Goal: Information Seeking & Learning: Learn about a topic

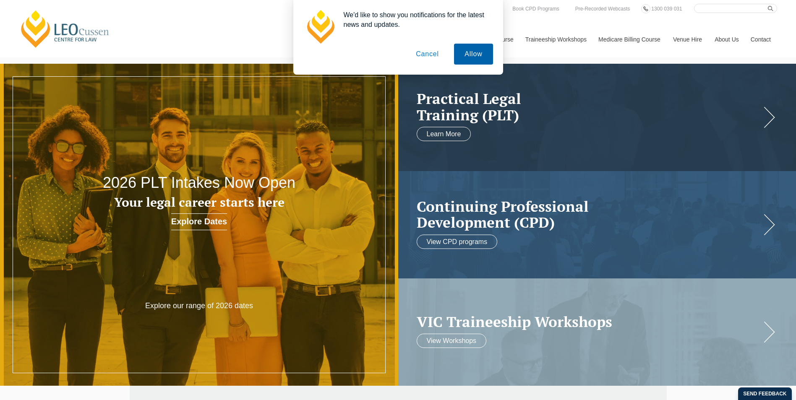
click at [480, 54] on button "Allow" at bounding box center [473, 54] width 39 height 21
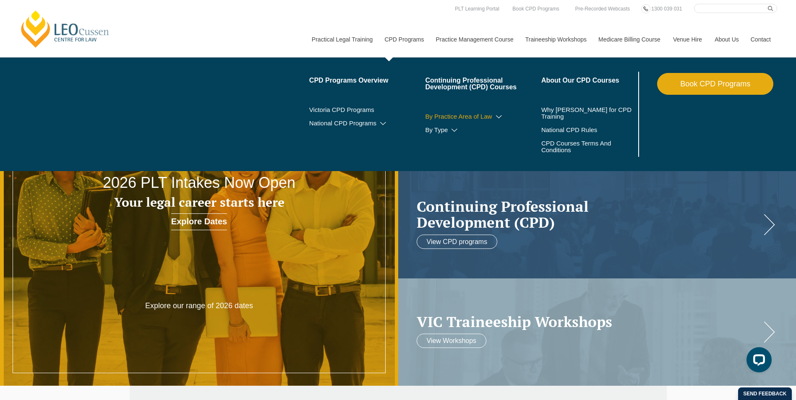
click at [479, 116] on link "By Practice Area of Law" at bounding box center [483, 116] width 116 height 7
click at [496, 118] on icon at bounding box center [498, 117] width 8 height 6
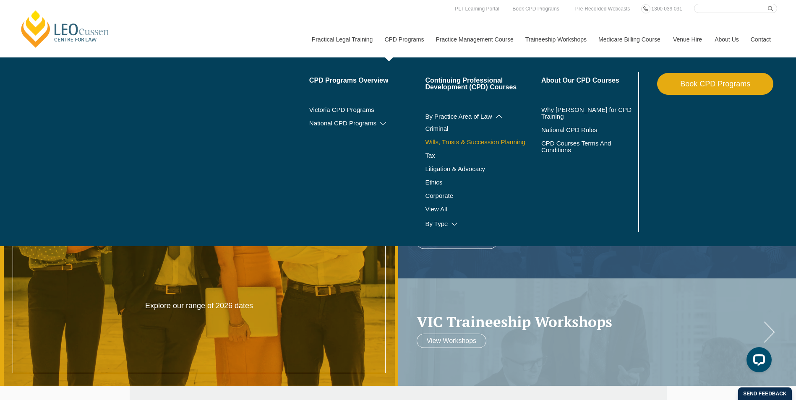
click at [453, 146] on link "Wills, Trusts & Succession Planning" at bounding box center [483, 142] width 116 height 7
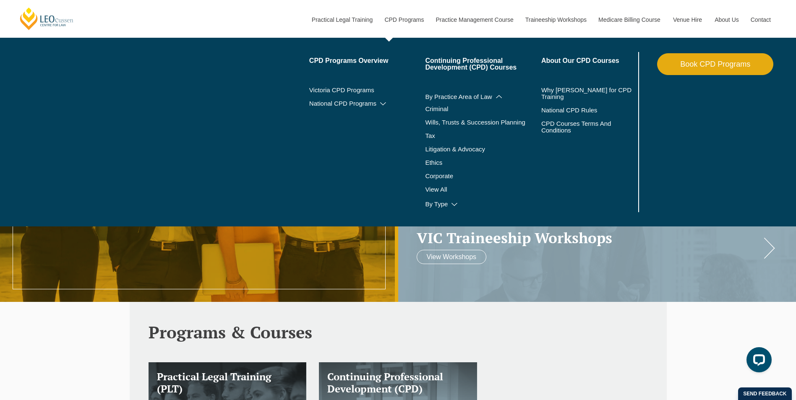
scroll to position [126, 0]
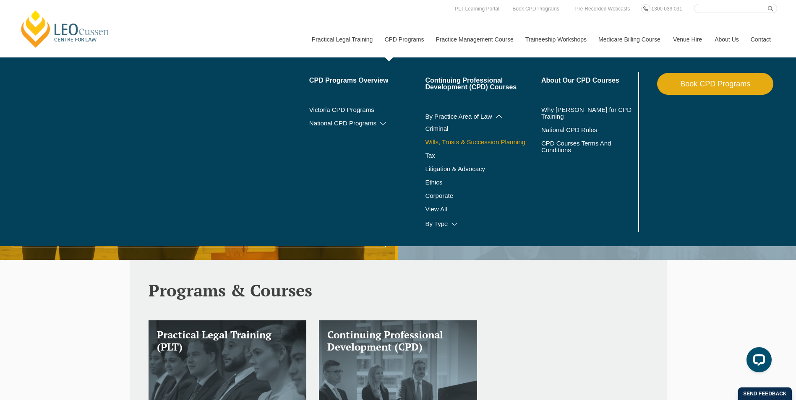
click at [470, 141] on link "Wills, Trusts & Succession Planning" at bounding box center [483, 142] width 116 height 7
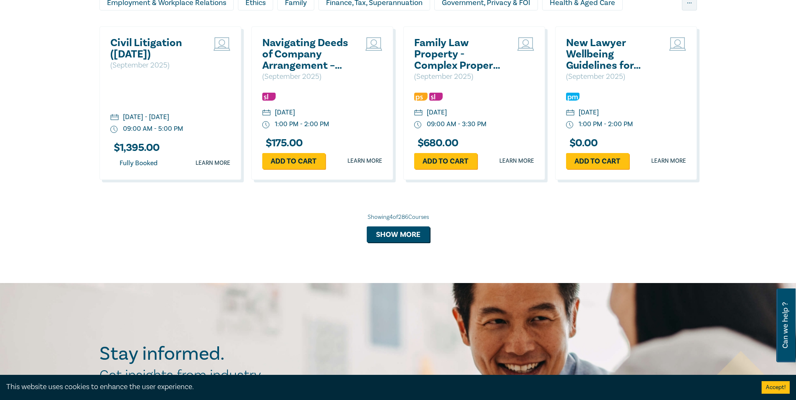
scroll to position [839, 0]
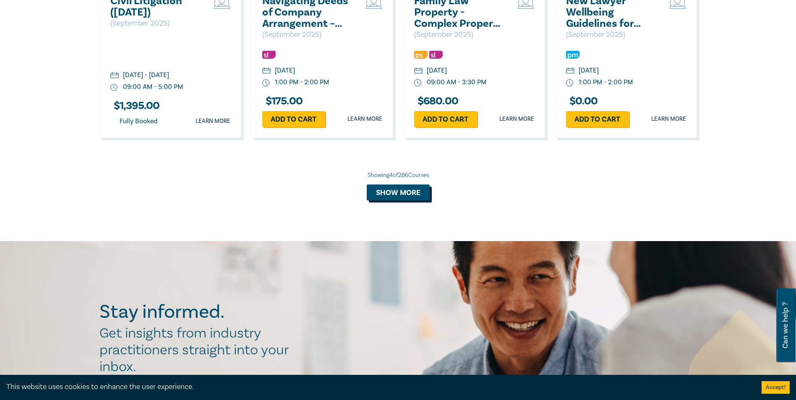
click at [417, 193] on button "Show more" at bounding box center [398, 193] width 63 height 16
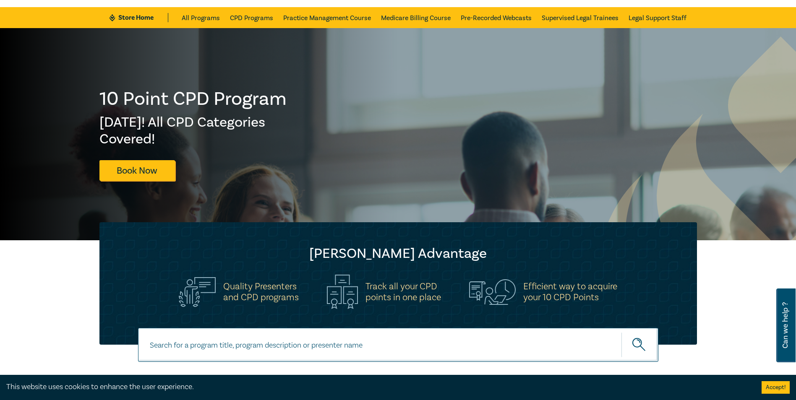
scroll to position [0, 0]
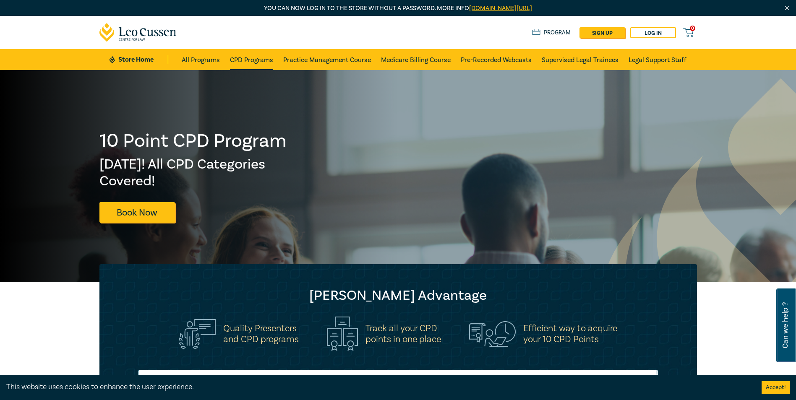
click at [251, 61] on link "CPD Programs" at bounding box center [251, 59] width 43 height 21
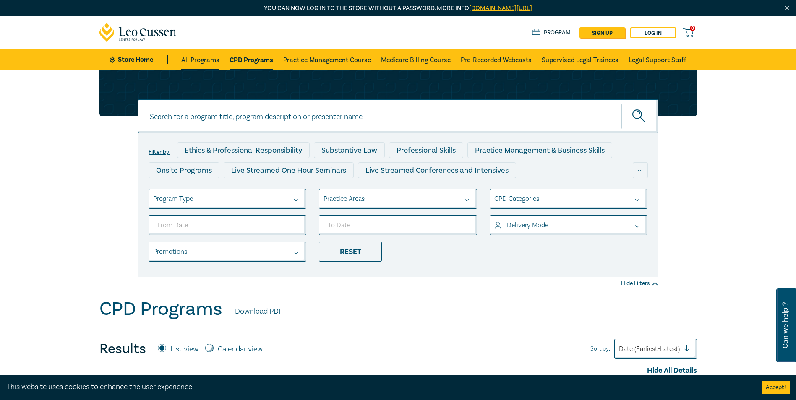
click at [206, 59] on link "All Programs" at bounding box center [200, 59] width 38 height 21
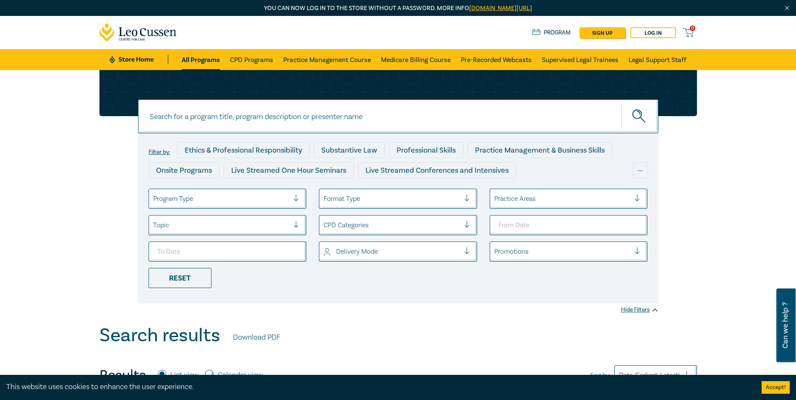
click at [141, 57] on link "Store Home" at bounding box center [138, 59] width 58 height 9
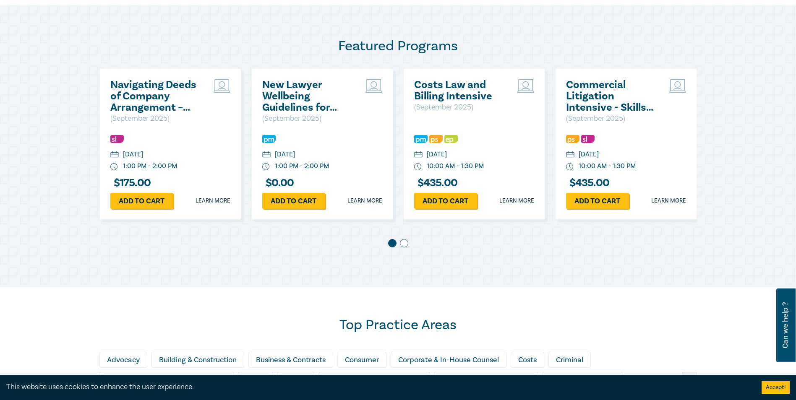
scroll to position [587, 0]
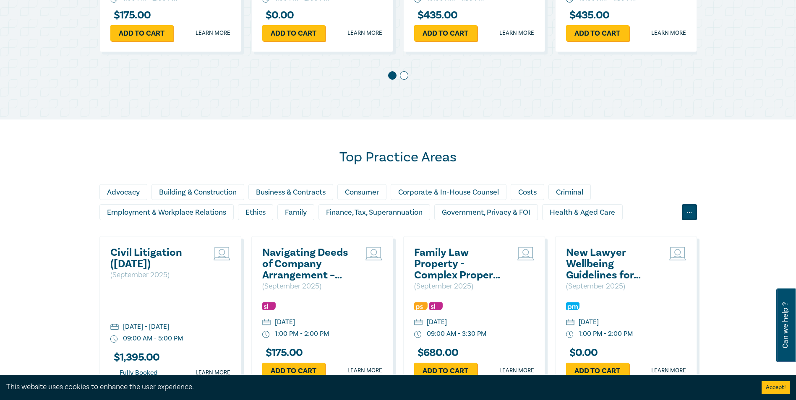
click at [691, 212] on div "..." at bounding box center [689, 212] width 15 height 16
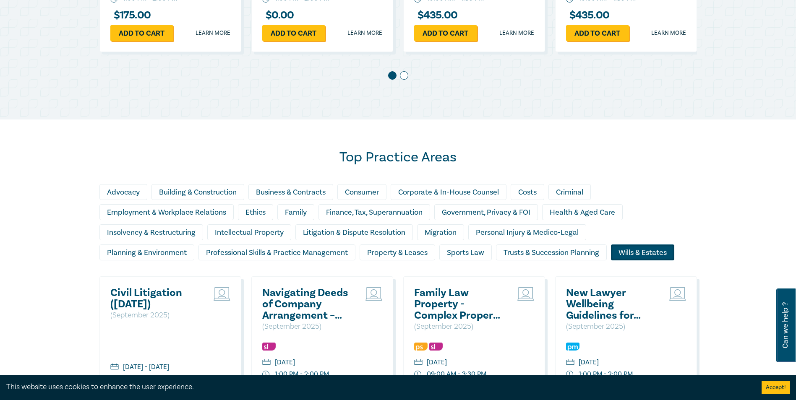
click at [625, 250] on div "Wills & Estates" at bounding box center [642, 253] width 63 height 16
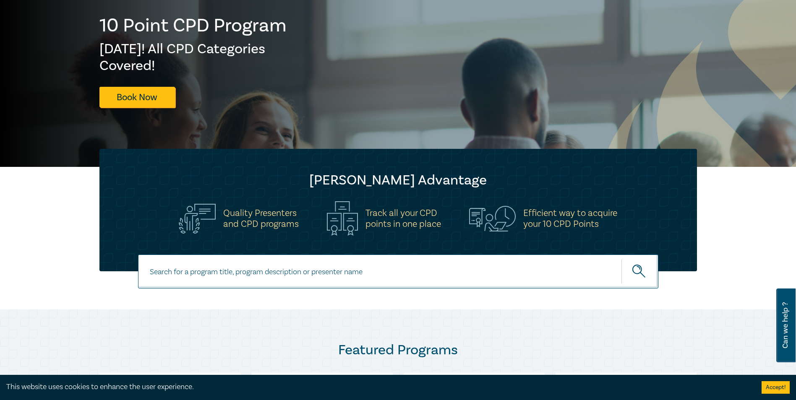
scroll to position [0, 0]
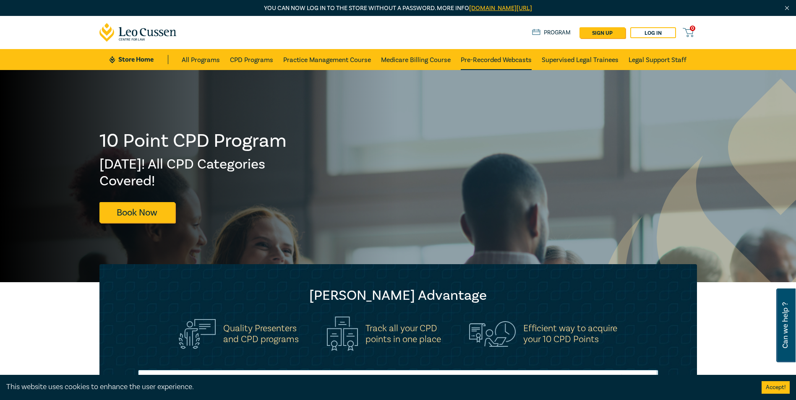
click at [482, 57] on link "Pre-Recorded Webcasts" at bounding box center [496, 59] width 71 height 21
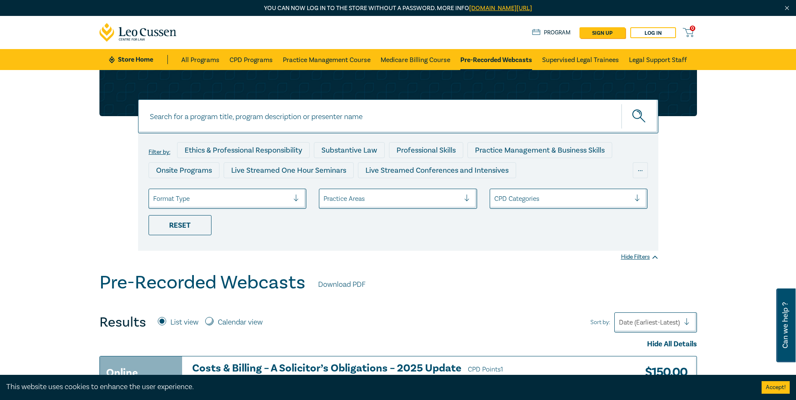
click at [147, 34] on icon at bounding box center [138, 32] width 78 height 19
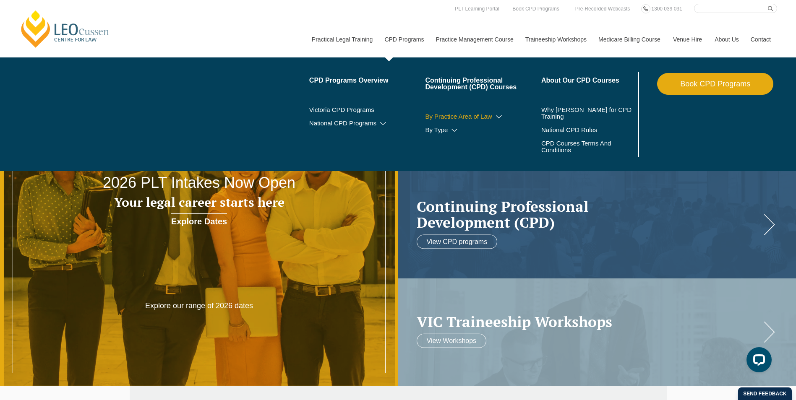
click at [489, 114] on link "By Practice Area of Law" at bounding box center [483, 116] width 116 height 7
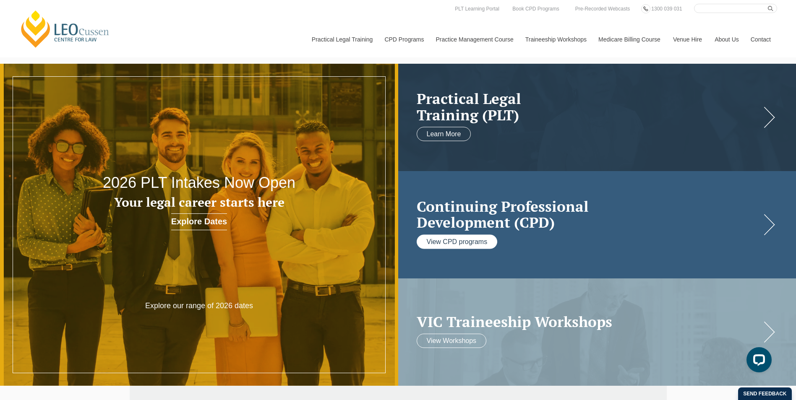
click at [471, 242] on link "View CPD programs" at bounding box center [456, 241] width 81 height 14
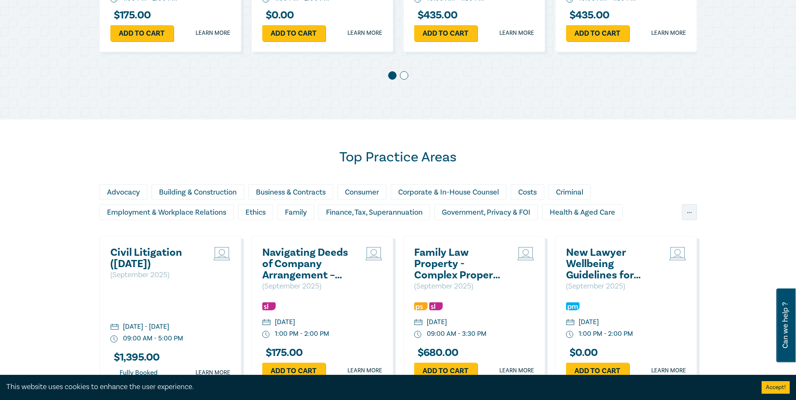
scroll to position [629, 0]
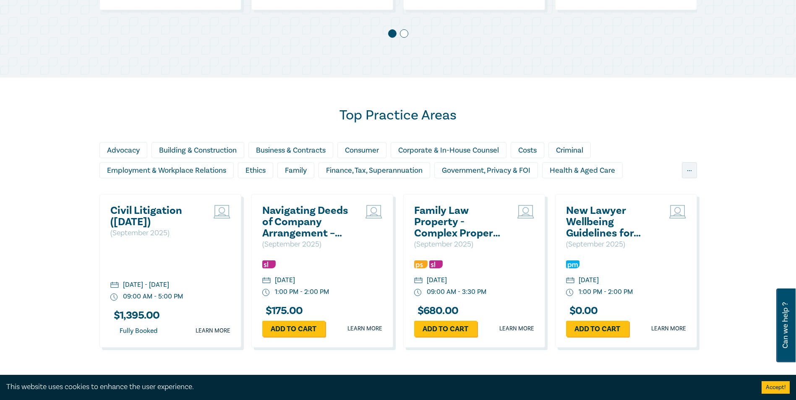
click at [687, 168] on div "..." at bounding box center [689, 170] width 15 height 16
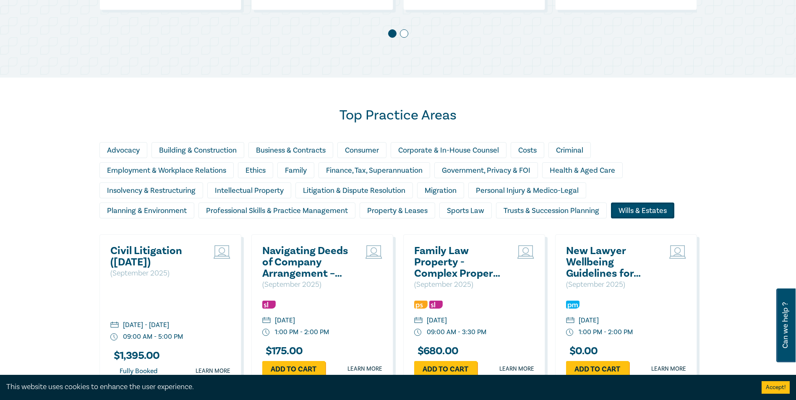
click at [622, 208] on div "Wills & Estates" at bounding box center [642, 211] width 63 height 16
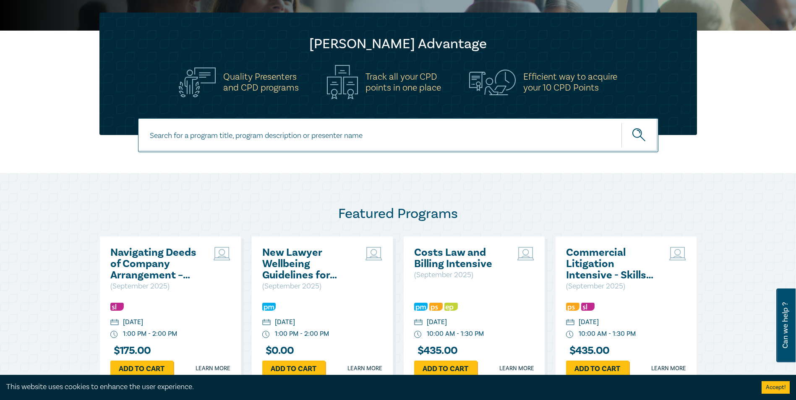
scroll to position [336, 0]
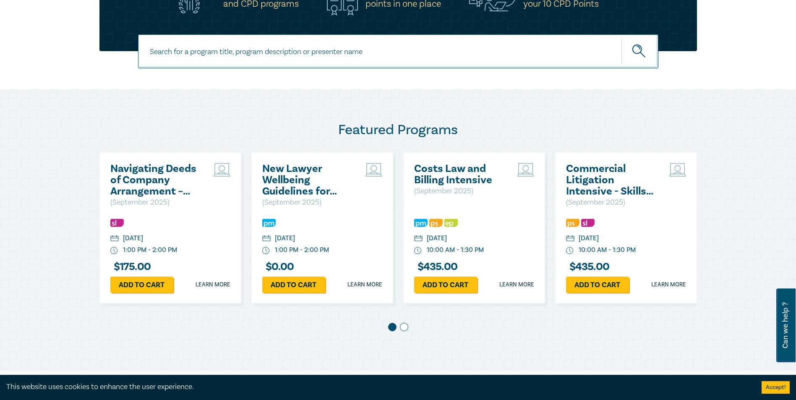
click at [406, 322] on div "Navigating Deeds of Company Arrangement – Strategy and Structure ( September 20…" at bounding box center [397, 245] width 597 height 187
click at [407, 328] on span at bounding box center [404, 327] width 8 height 8
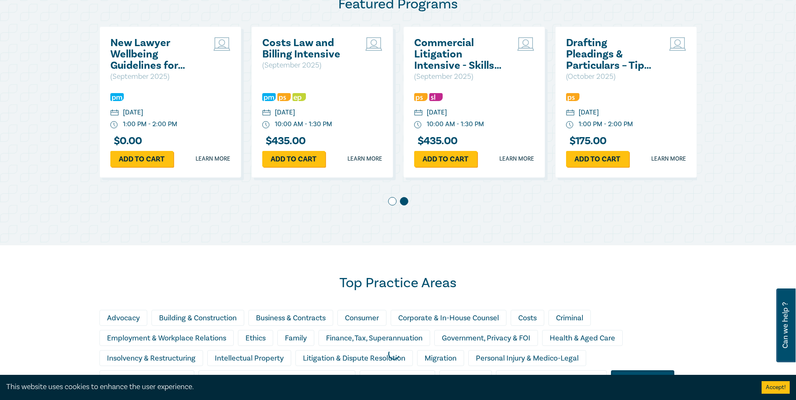
scroll to position [545, 0]
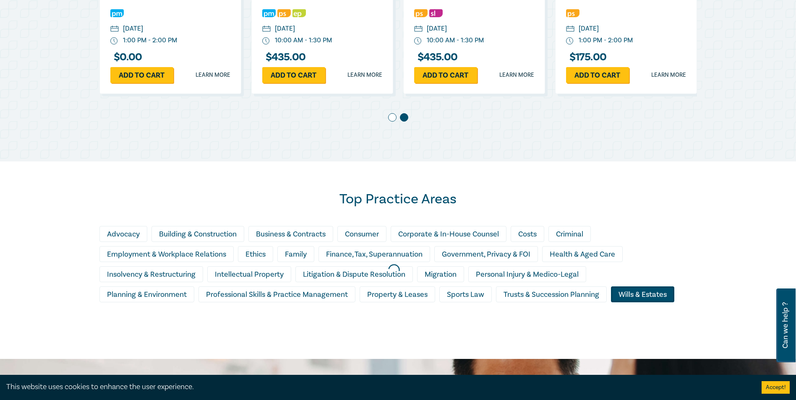
click at [648, 292] on div at bounding box center [394, 270] width 796 height 186
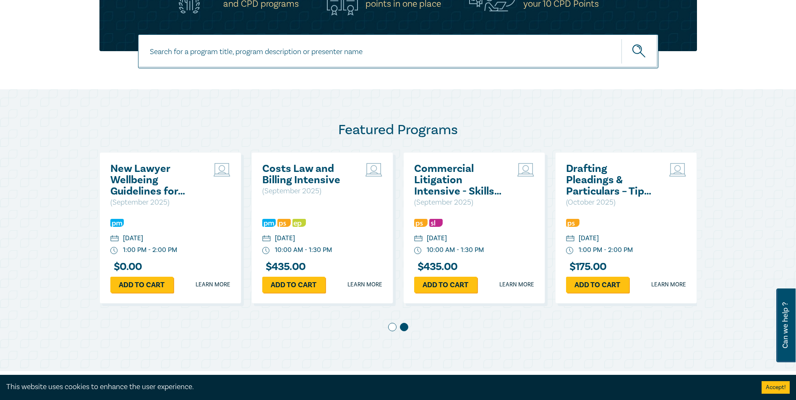
scroll to position [168, 0]
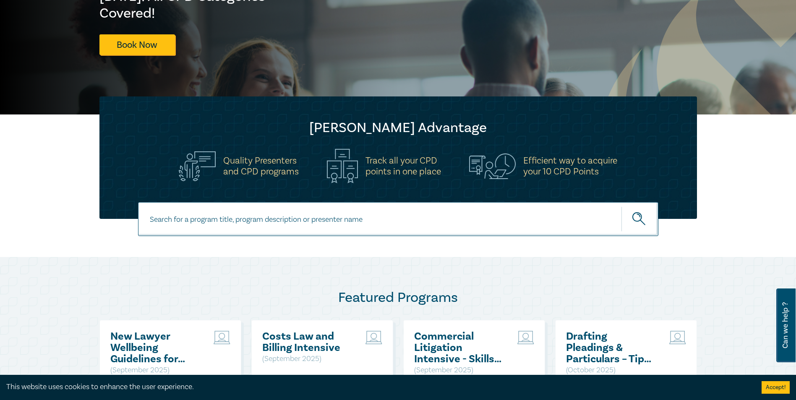
click at [314, 210] on input at bounding box center [398, 219] width 520 height 34
click at [318, 219] on input at bounding box center [398, 219] width 520 height 34
type input "wills"
click at [621, 206] on button "submit" at bounding box center [639, 219] width 37 height 26
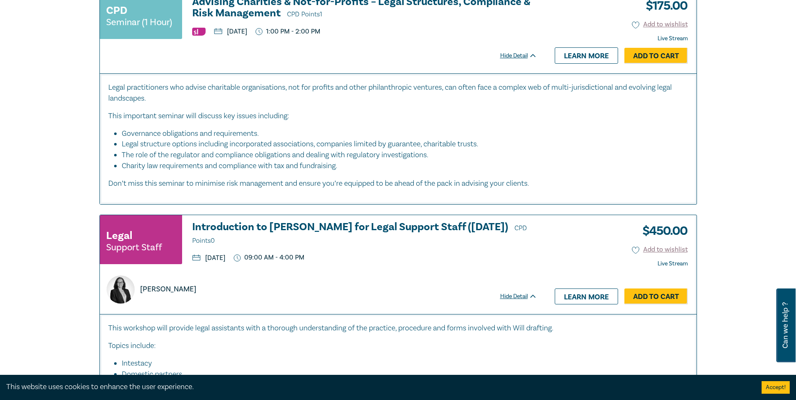
scroll to position [210, 0]
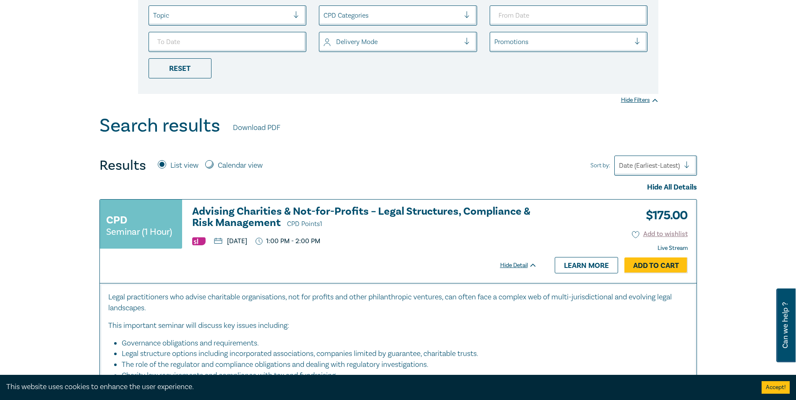
click at [208, 165] on input "Calendar view" at bounding box center [209, 164] width 8 height 8
radio input "true"
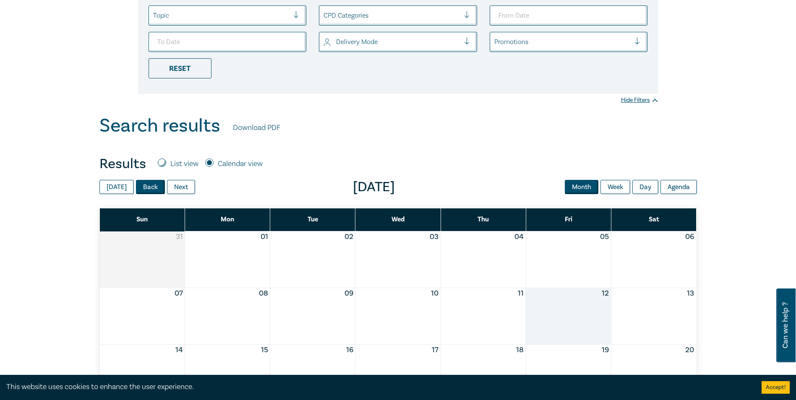
click at [142, 187] on button "Back" at bounding box center [150, 187] width 29 height 14
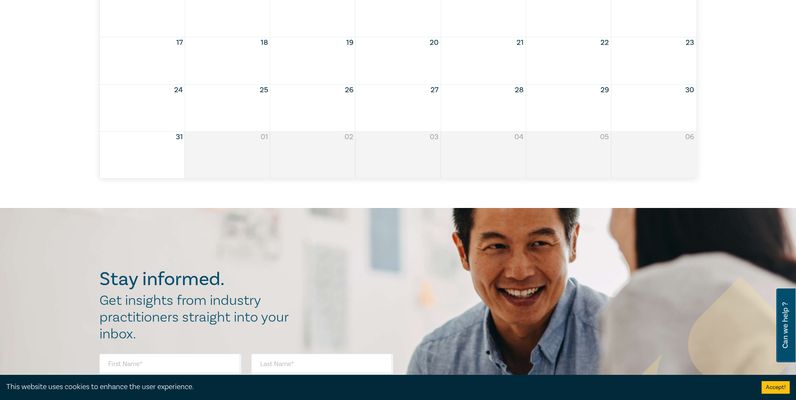
scroll to position [336, 0]
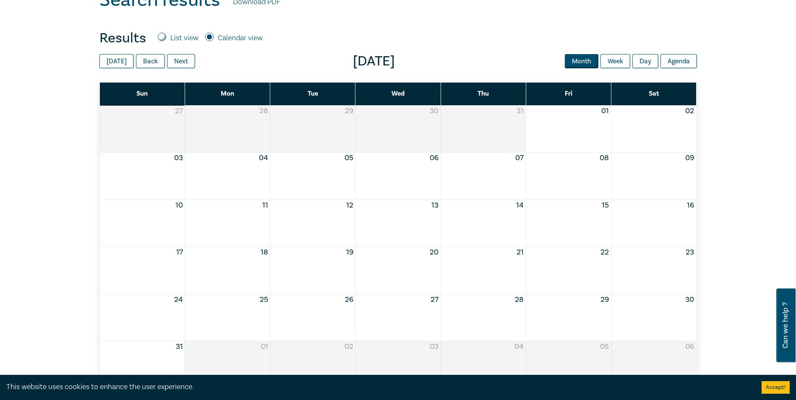
click at [410, 222] on div "Month View" at bounding box center [397, 223] width 85 height 47
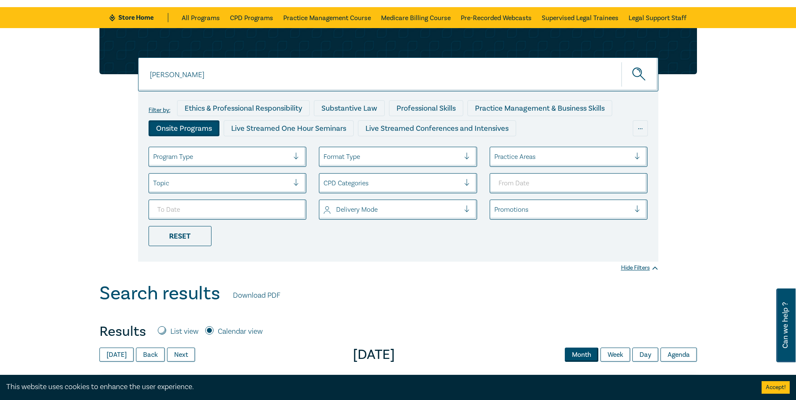
scroll to position [0, 0]
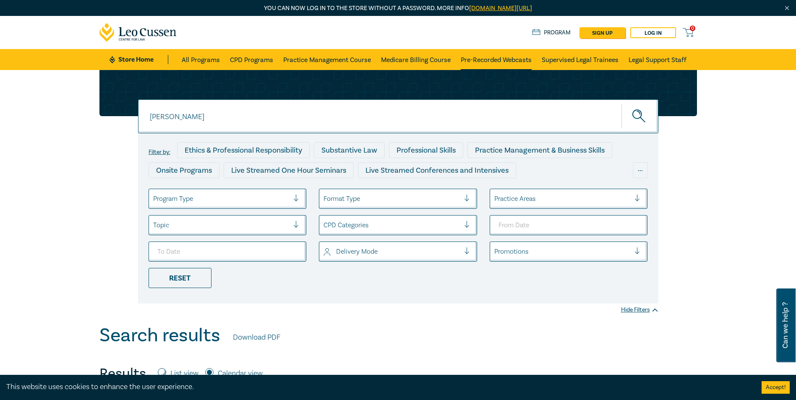
click at [481, 59] on link "Pre-Recorded Webcasts" at bounding box center [496, 59] width 71 height 21
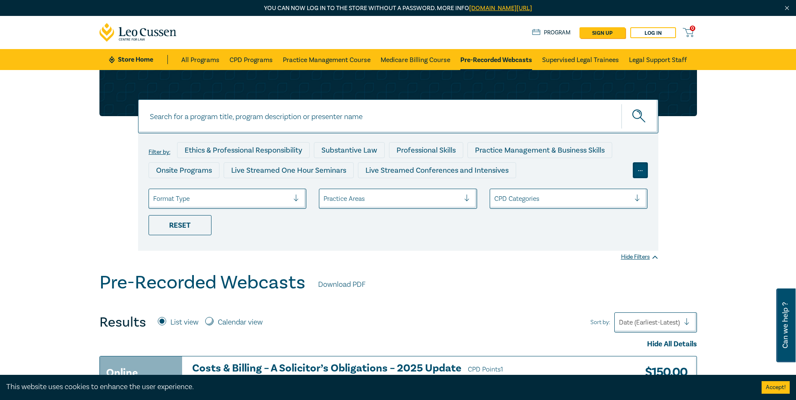
click at [645, 174] on div "..." at bounding box center [639, 170] width 15 height 16
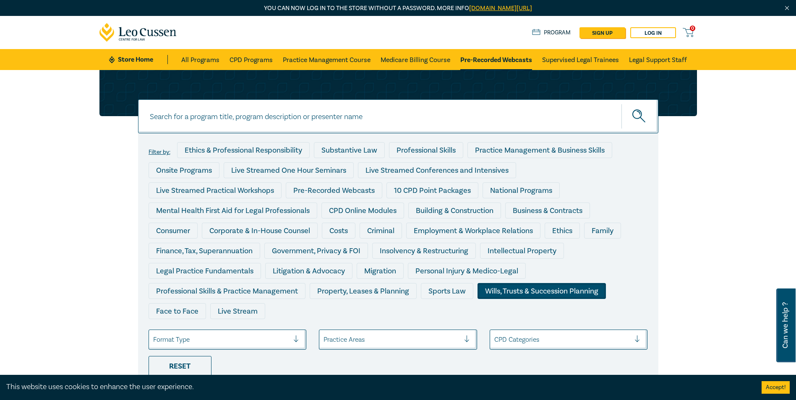
click at [530, 296] on div "Wills, Trusts & Succession Planning" at bounding box center [541, 291] width 128 height 16
click at [198, 109] on input at bounding box center [398, 116] width 520 height 34
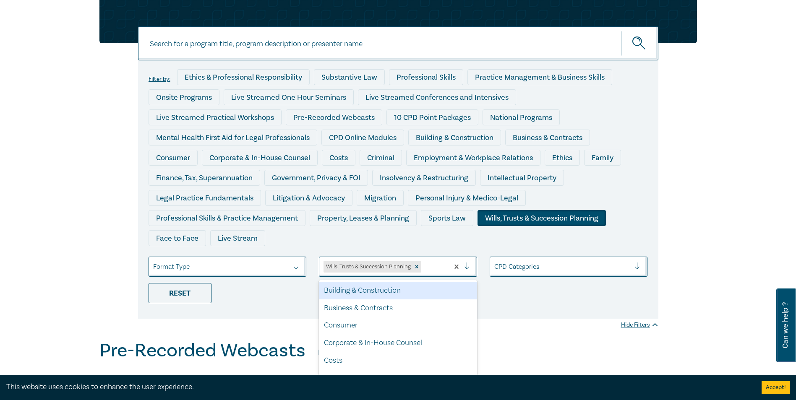
click at [465, 277] on div "option Building & Construction focused, 1 of 21. 20 results available. Use Up a…" at bounding box center [398, 267] width 158 height 20
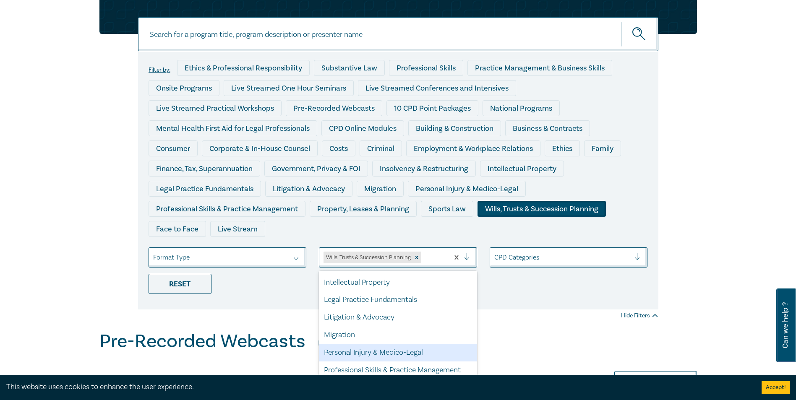
scroll to position [229, 0]
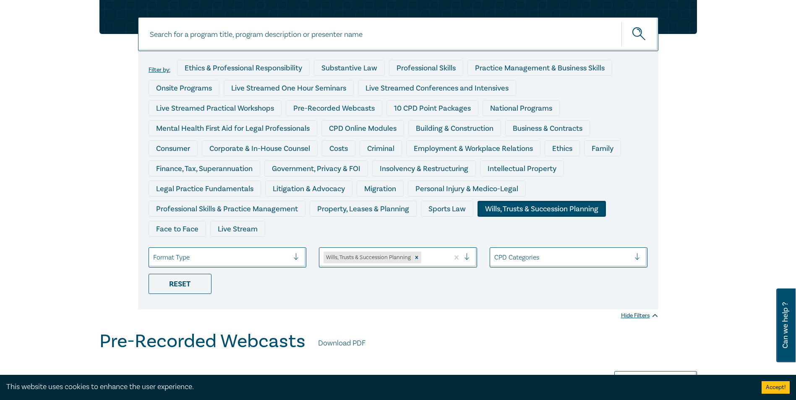
click at [256, 304] on div "Filter by: Ethics & Professional Responsibility Substantive Law Professional Sk…" at bounding box center [398, 180] width 520 height 258
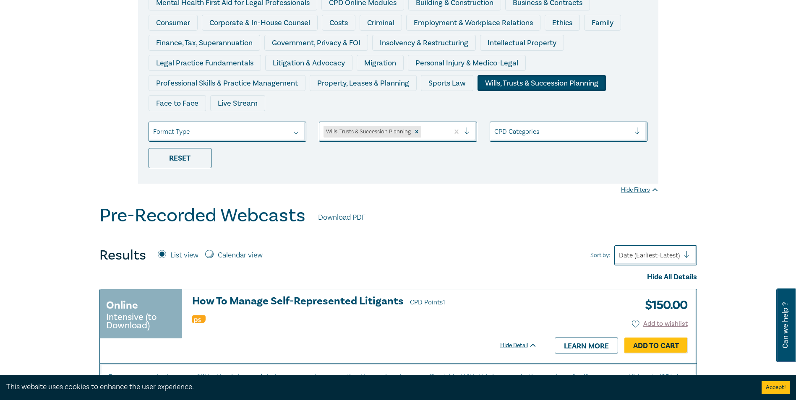
scroll to position [250, 0]
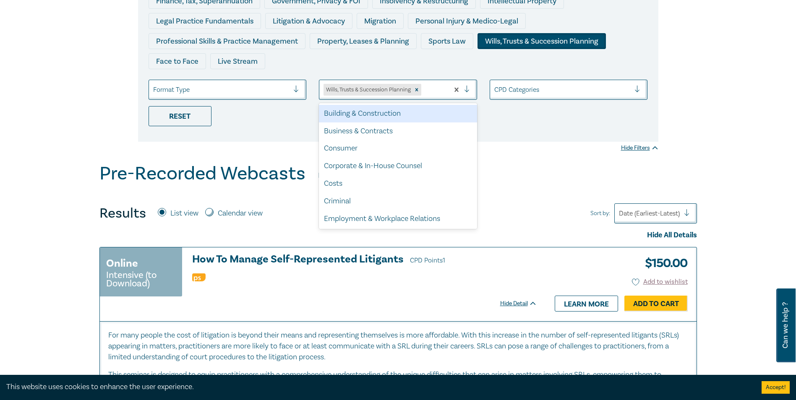
click at [465, 91] on div at bounding box center [470, 90] width 13 height 8
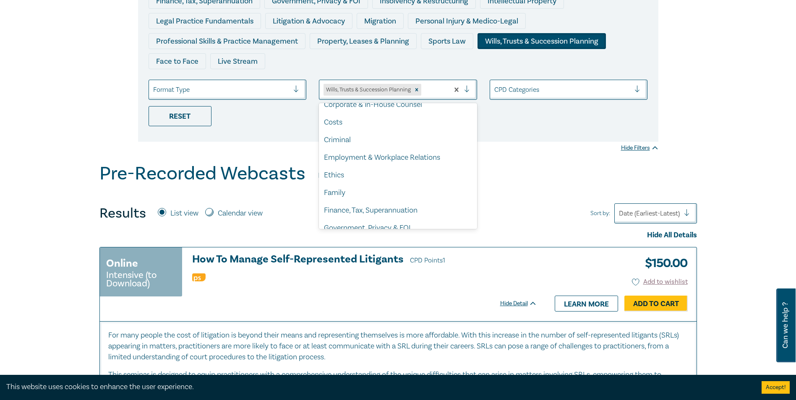
scroll to position [0, 0]
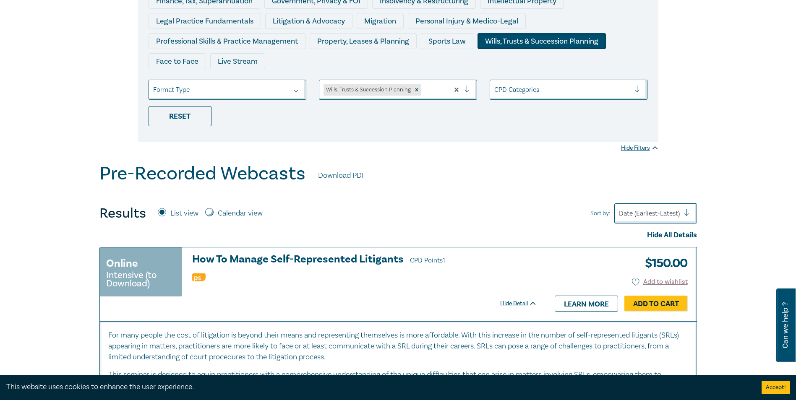
click at [393, 88] on div "Wills, Trusts & Succession Planning" at bounding box center [367, 90] width 88 height 12
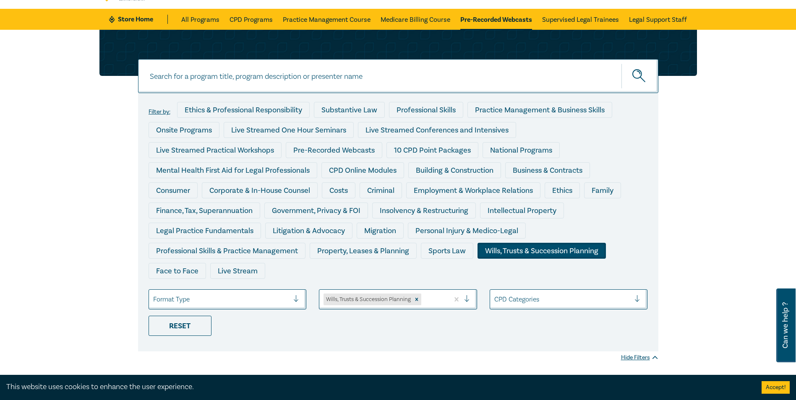
click at [245, 68] on input at bounding box center [398, 76] width 520 height 34
click at [252, 77] on input at bounding box center [381, 76] width 453 height 11
type input "wills, Trusts & Succession Planning"
click at [634, 79] on icon "submit" at bounding box center [639, 76] width 15 height 15
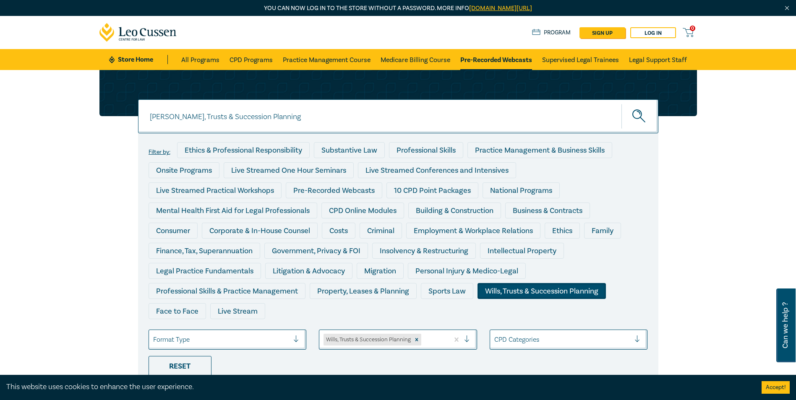
click at [633, 112] on circle "submit" at bounding box center [636, 114] width 9 height 9
click at [406, 112] on input "wills, Trusts & Succession Planning" at bounding box center [398, 116] width 520 height 34
click at [627, 114] on button "submit" at bounding box center [639, 117] width 37 height 26
click at [633, 113] on circle "submit" at bounding box center [636, 114] width 9 height 9
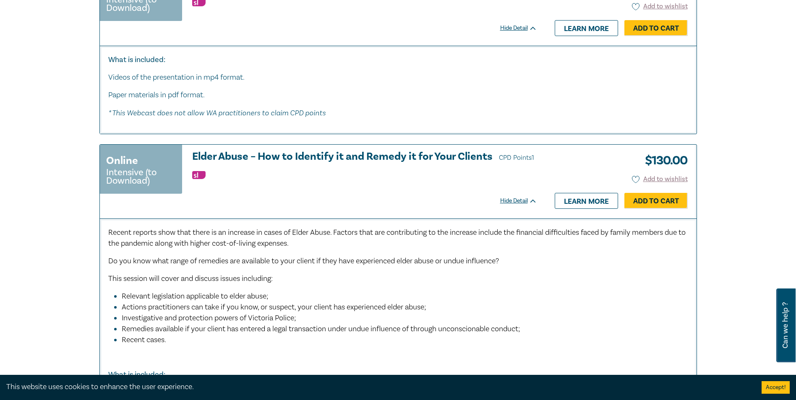
scroll to position [2307, 0]
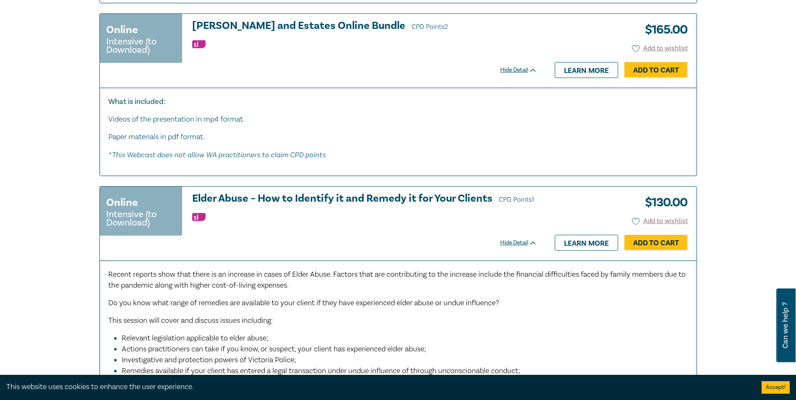
click at [253, 33] on h3 "Wills and Estates Online Bundle CPD Points 2" at bounding box center [364, 26] width 345 height 13
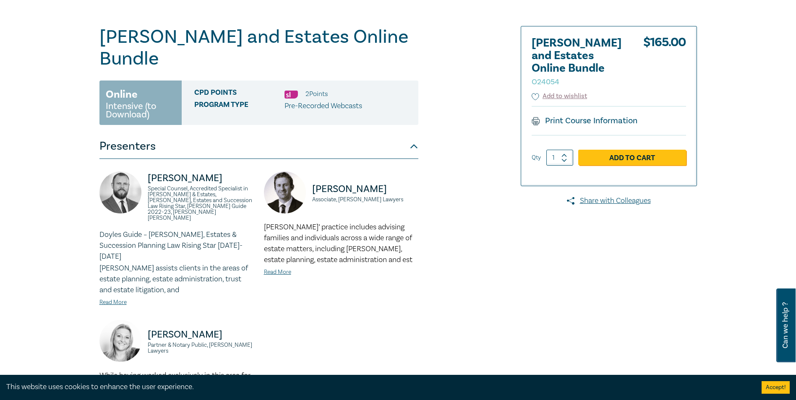
scroll to position [252, 0]
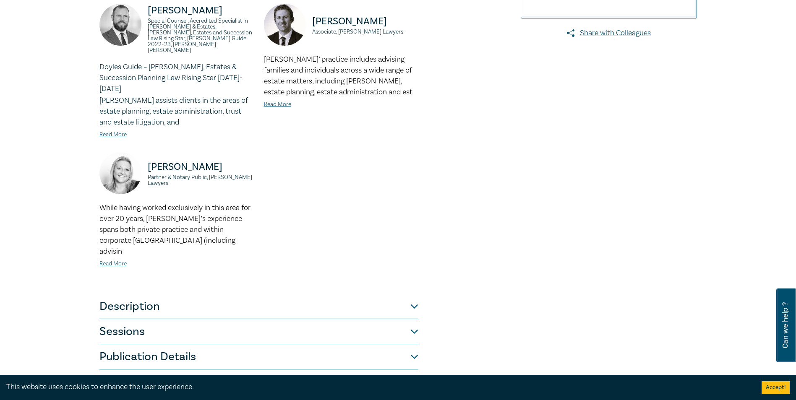
click at [416, 294] on button "Description" at bounding box center [258, 306] width 319 height 25
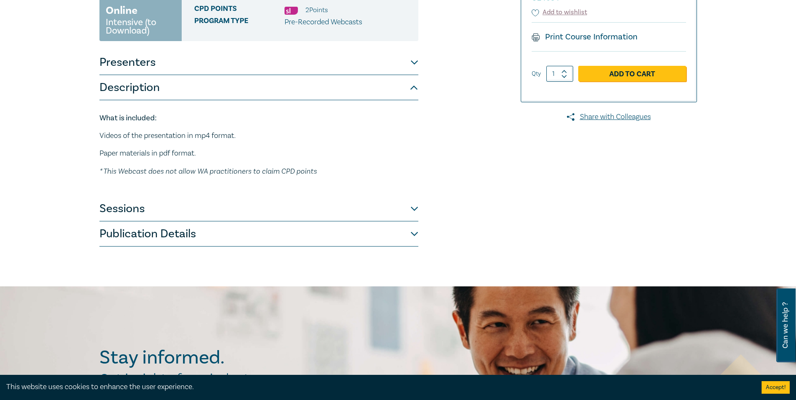
scroll to position [126, 0]
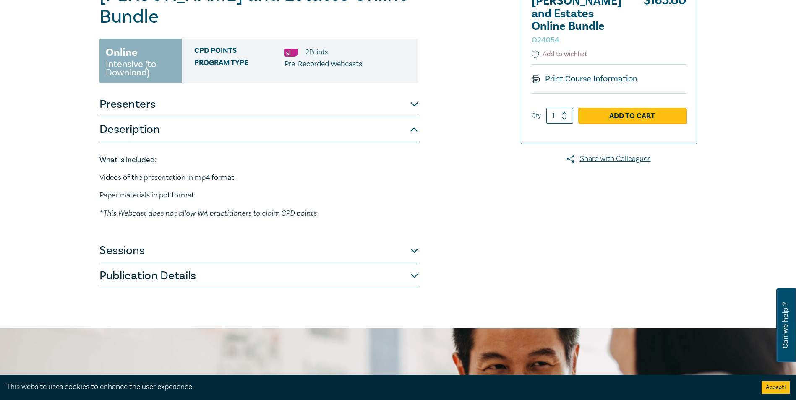
click at [414, 238] on button "Sessions" at bounding box center [258, 250] width 319 height 25
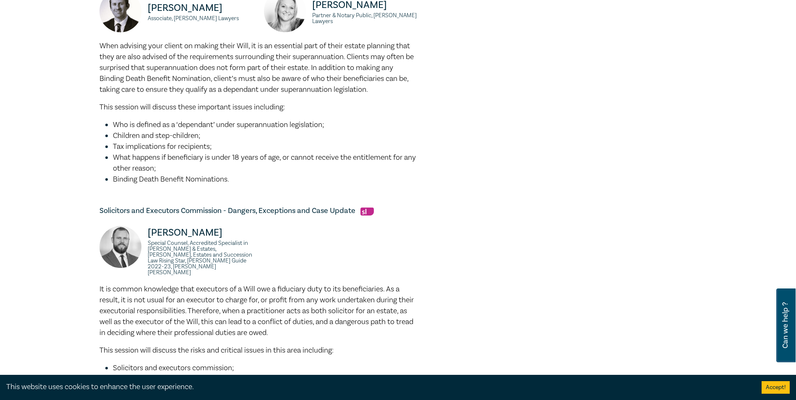
scroll to position [461, 0]
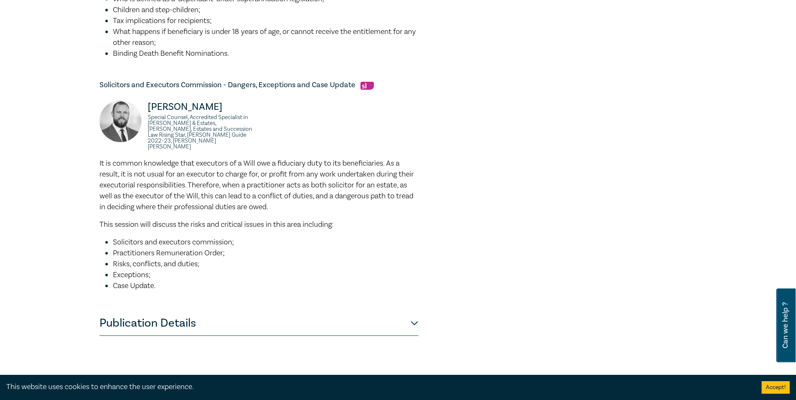
click at [415, 311] on button "Publication Details" at bounding box center [258, 323] width 319 height 25
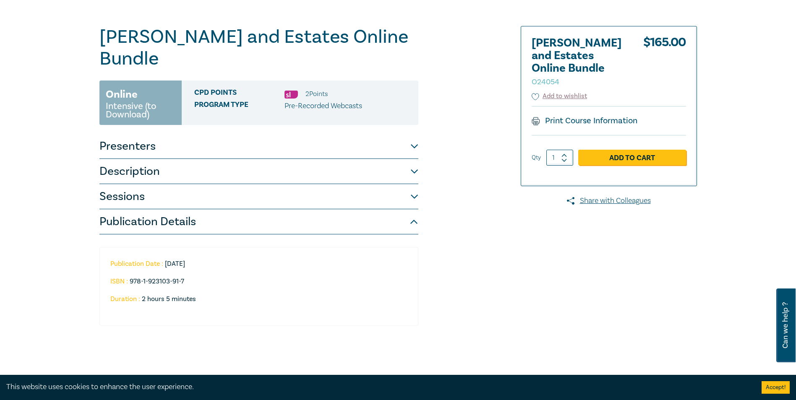
scroll to position [0, 0]
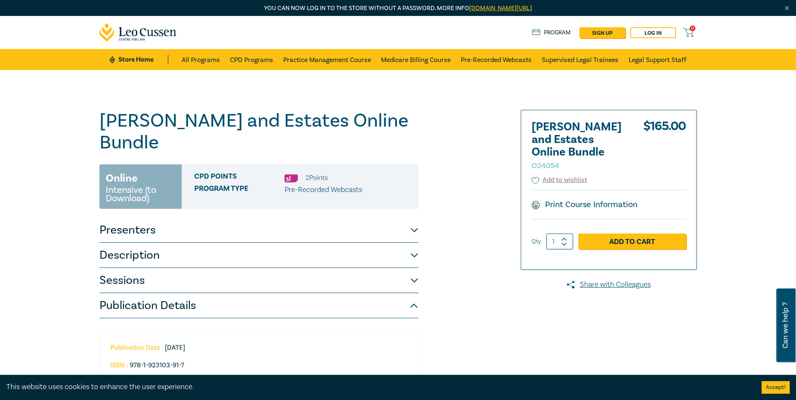
click at [265, 93] on div "Wills and Estates Online Bundle O24054 Online Intensive (to Download) CPD Point…" at bounding box center [398, 269] width 796 height 398
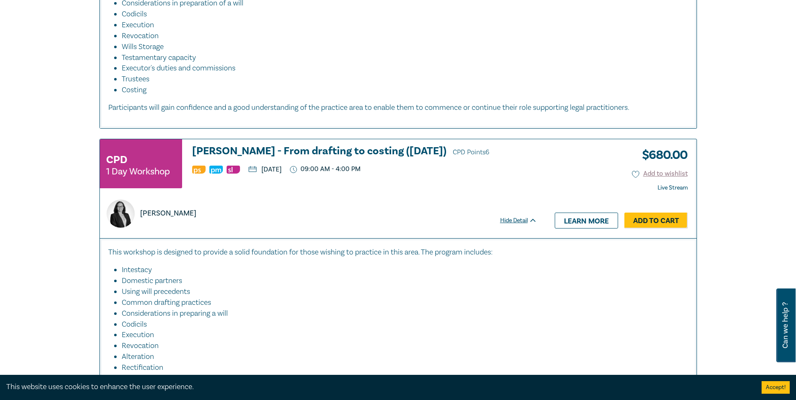
scroll to position [881, 0]
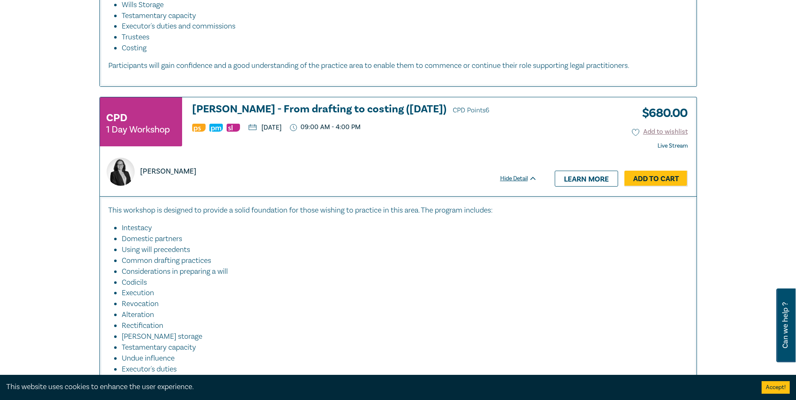
click at [281, 126] on p "[DATE]" at bounding box center [264, 127] width 33 height 7
drag, startPoint x: 295, startPoint y: 126, endPoint x: 288, endPoint y: 174, distance: 47.9
click at [288, 174] on div "[PERSON_NAME]" at bounding box center [319, 172] width 434 height 28
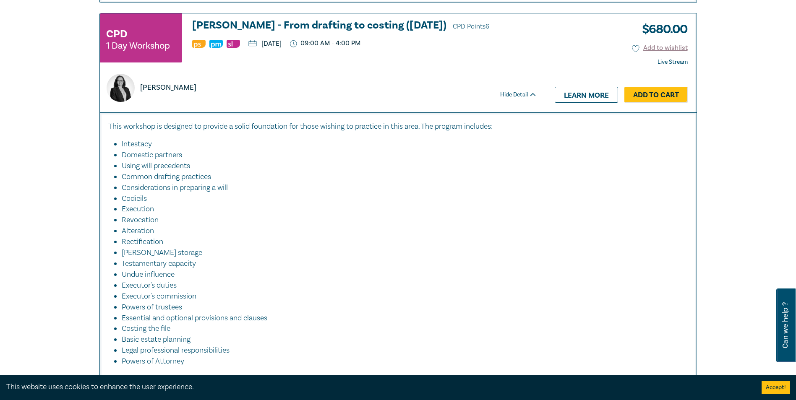
scroll to position [1007, 0]
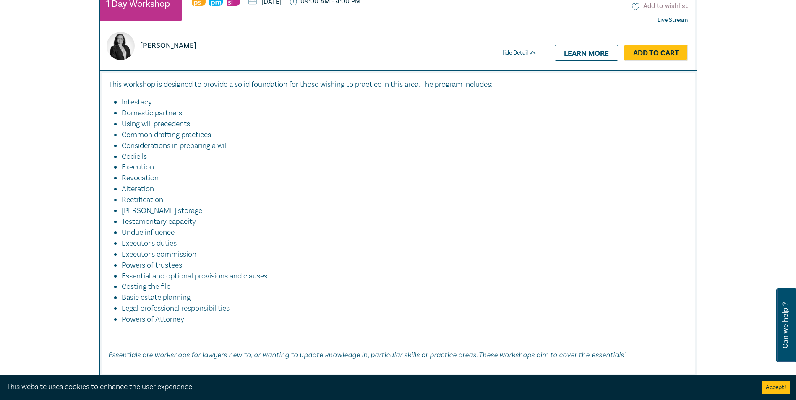
click at [673, 7] on button "Add to wishlist" at bounding box center [660, 6] width 56 height 10
click at [593, 47] on link "Learn more" at bounding box center [585, 53] width 63 height 16
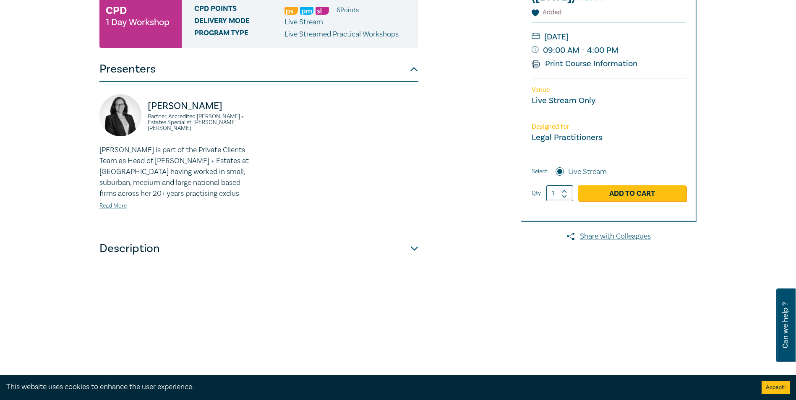
scroll to position [210, 0]
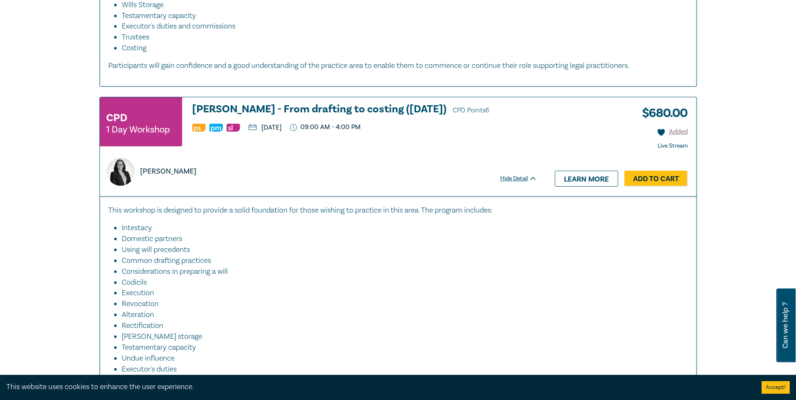
scroll to position [839, 0]
